Goal: Navigation & Orientation: Find specific page/section

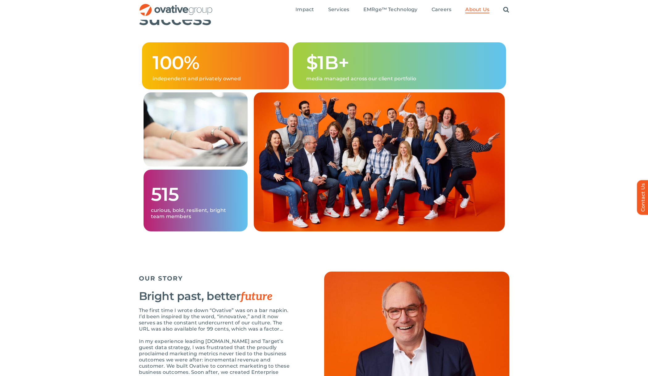
scroll to position [230, 0]
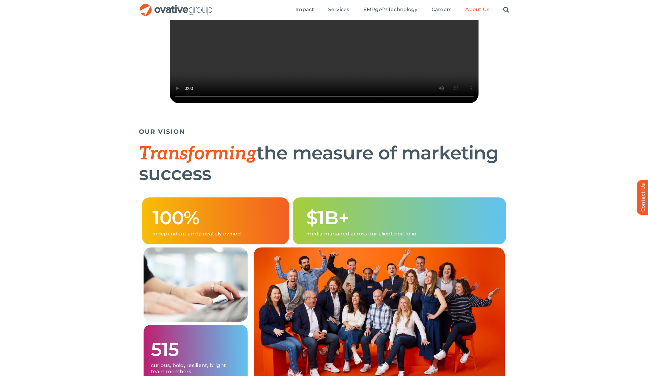
click at [169, 8] on img "OG_Full_horizontal_RGB" at bounding box center [176, 10] width 74 height 13
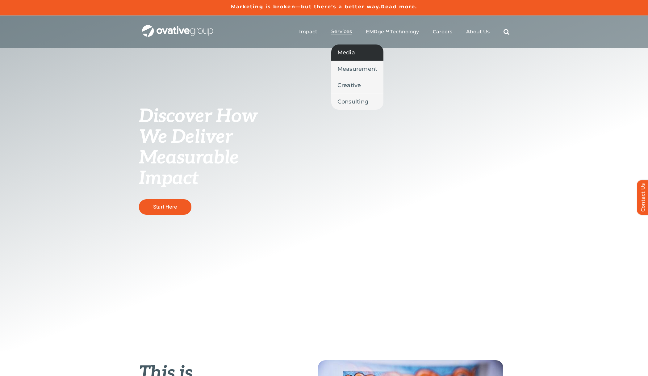
click at [344, 50] on span "Media" at bounding box center [347, 52] width 18 height 9
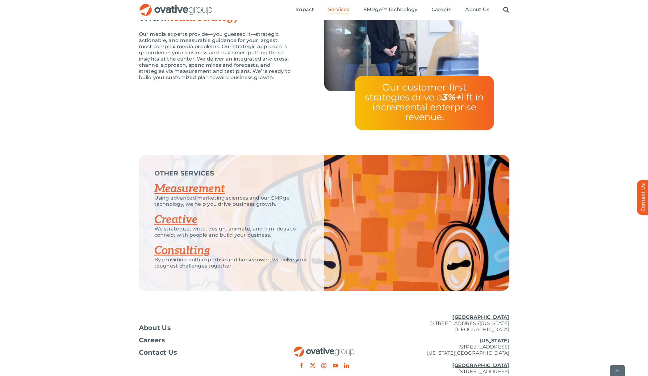
scroll to position [1252, 0]
